Goal: Transaction & Acquisition: Purchase product/service

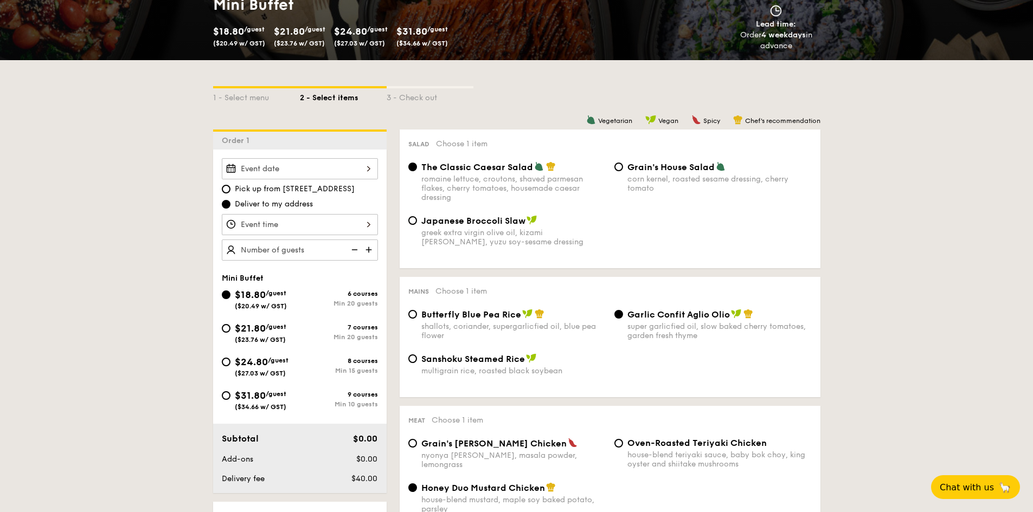
scroll to position [217, 0]
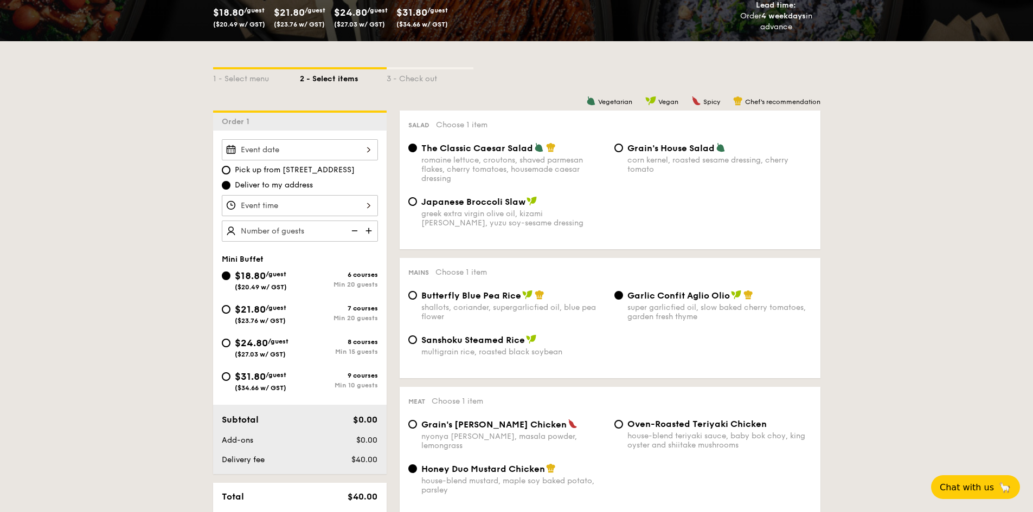
click at [244, 313] on span "$21.80" at bounding box center [250, 310] width 31 height 12
click at [230, 313] on input "$21.80 /guest ($23.76 w/ GST) 7 courses Min 20 guests" at bounding box center [226, 309] width 9 height 9
radio input "true"
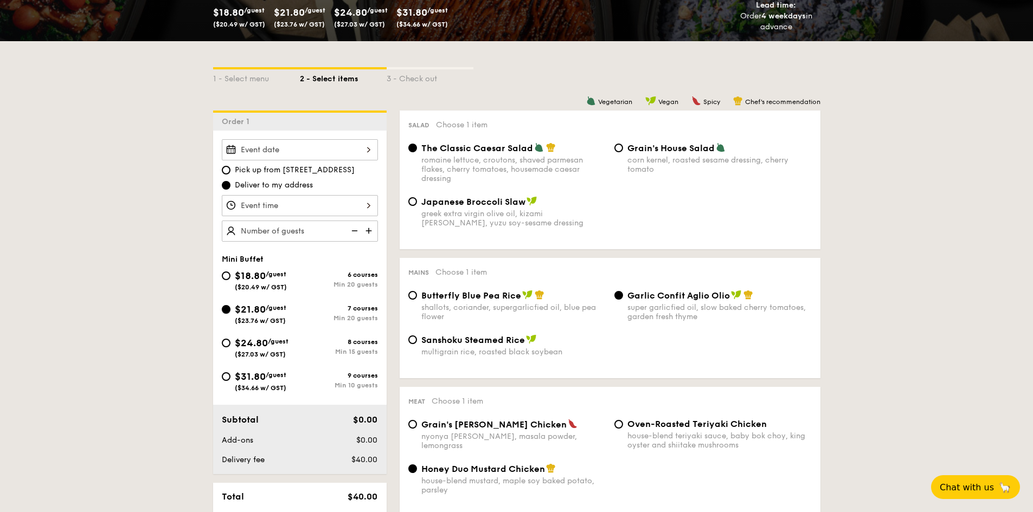
radio input "false"
radio input "true"
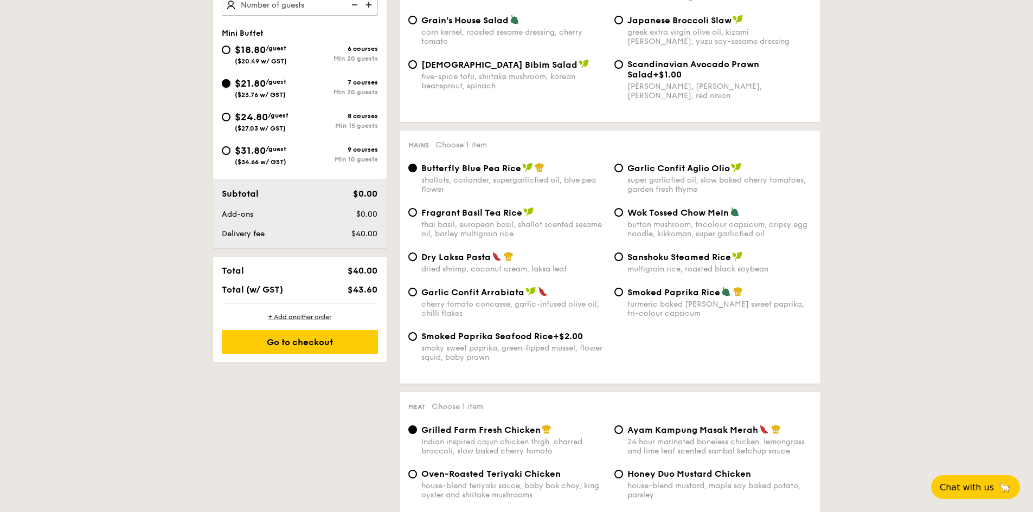
scroll to position [488, 0]
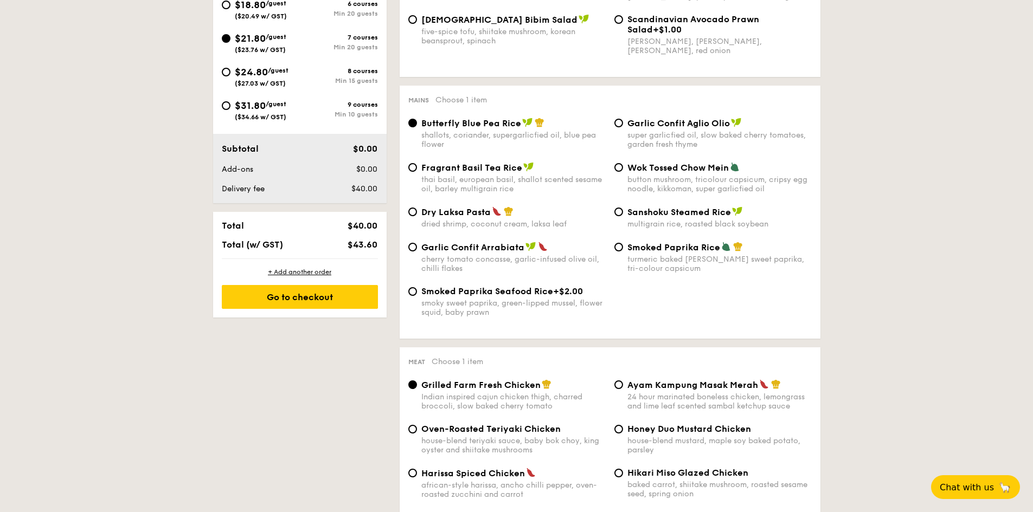
click at [634, 130] on div "Garlic Confit Aglio Olio super garlicfied oil, slow baked cherry tomatoes, gard…" at bounding box center [719, 133] width 184 height 31
click at [623, 127] on input "Garlic Confit Aglio Olio super garlicfied oil, slow baked cherry tomatoes, gard…" at bounding box center [618, 123] width 9 height 9
radio input "true"
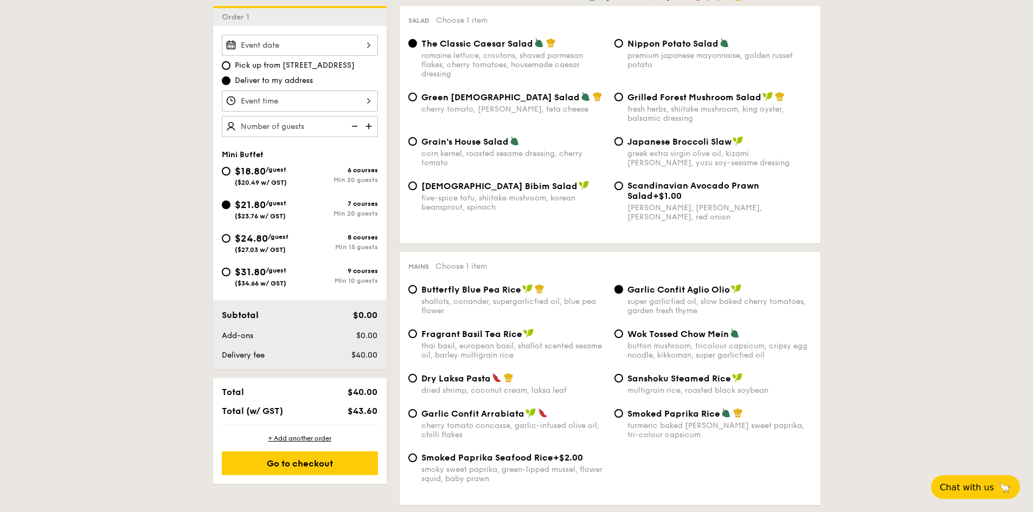
scroll to position [325, 0]
